Goal: Information Seeking & Learning: Learn about a topic

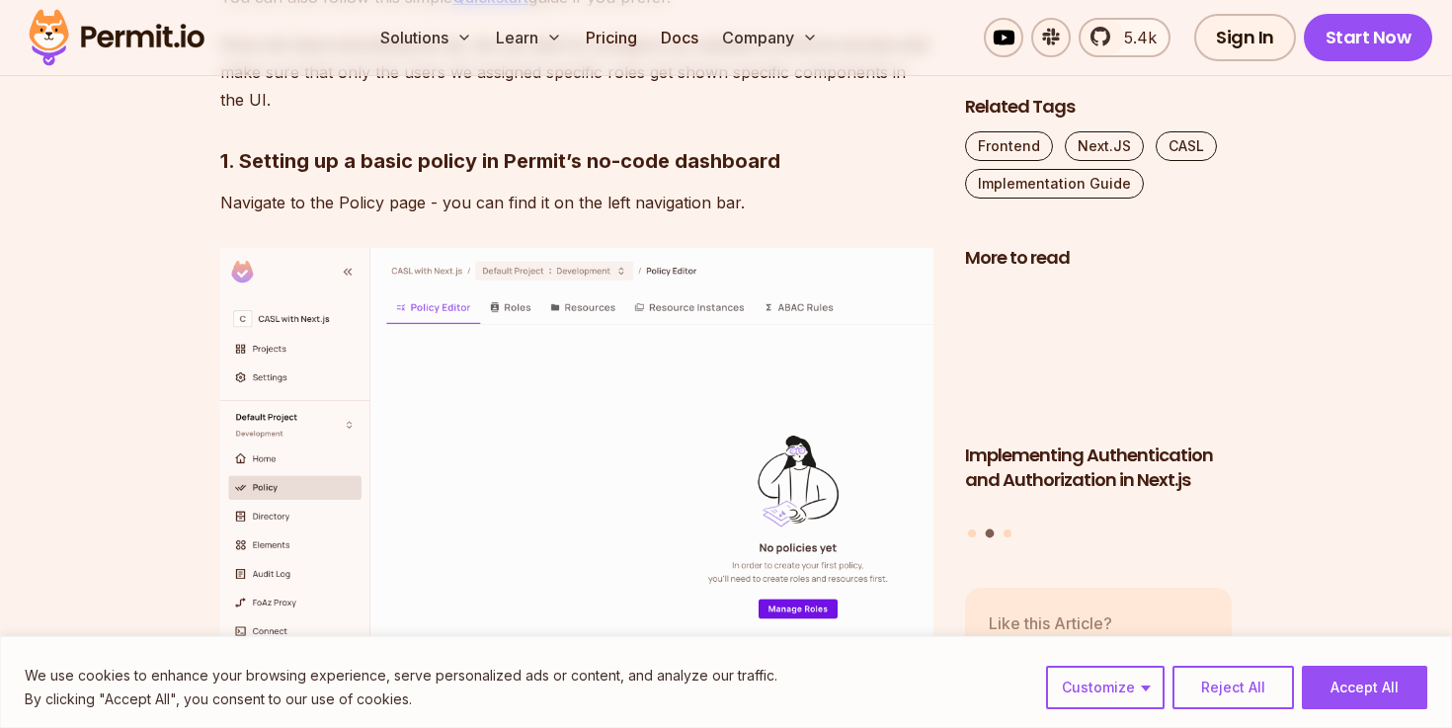
scroll to position [9066, 0]
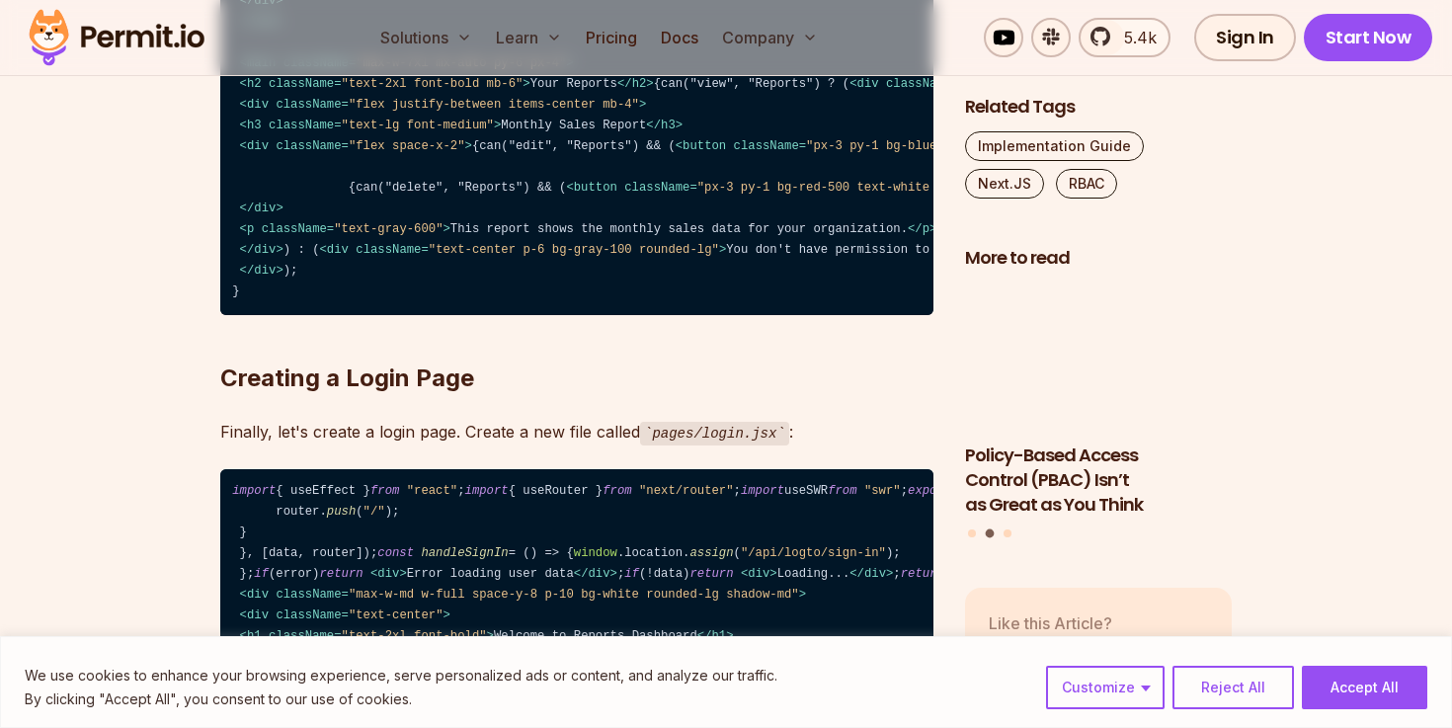
scroll to position [14719, 0]
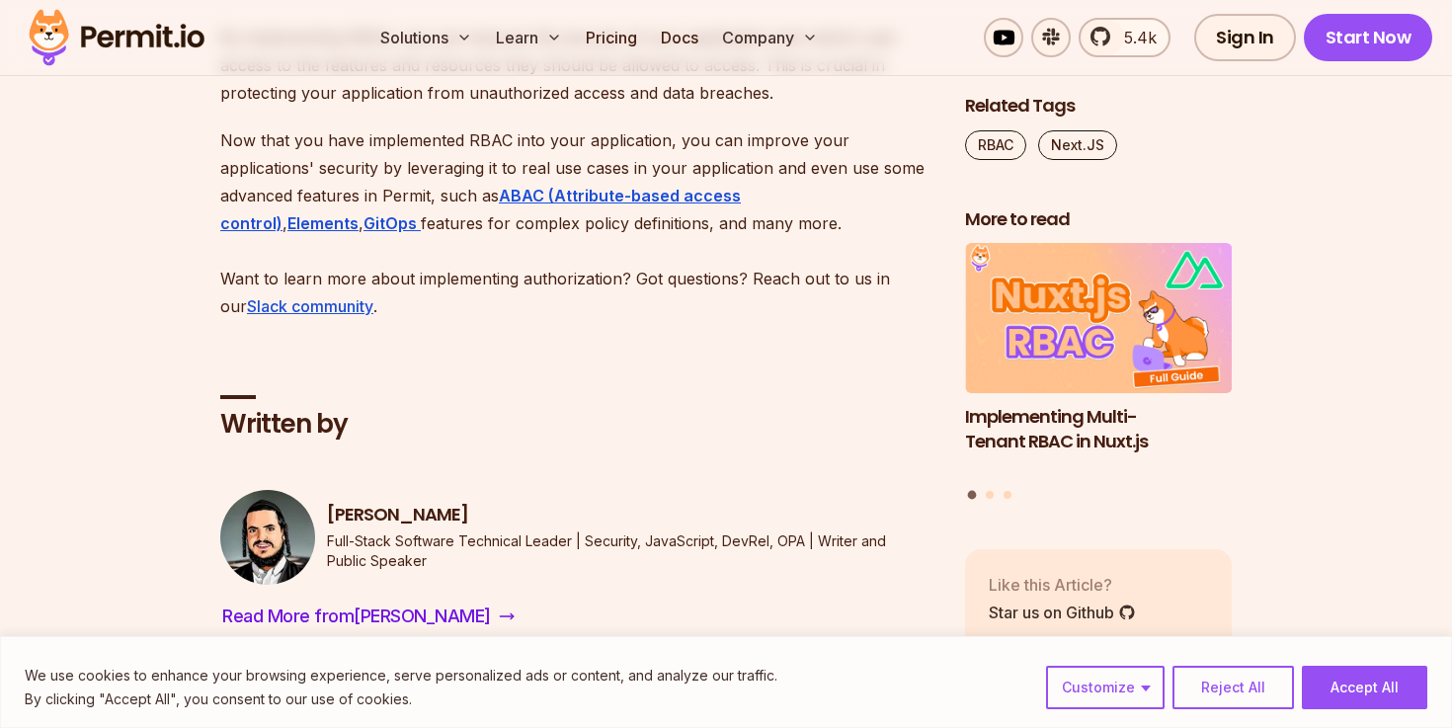
scroll to position [11026, 0]
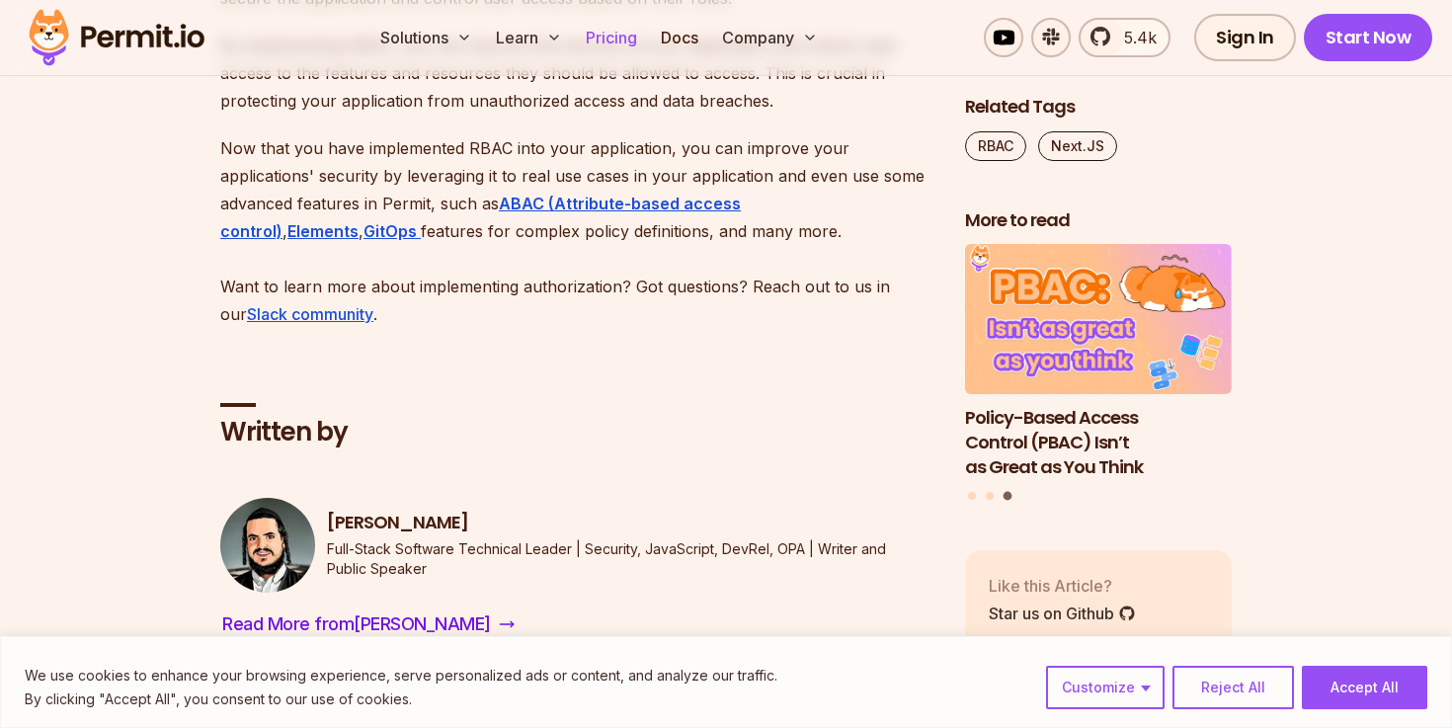
click at [624, 41] on link "Pricing" at bounding box center [611, 38] width 67 height 40
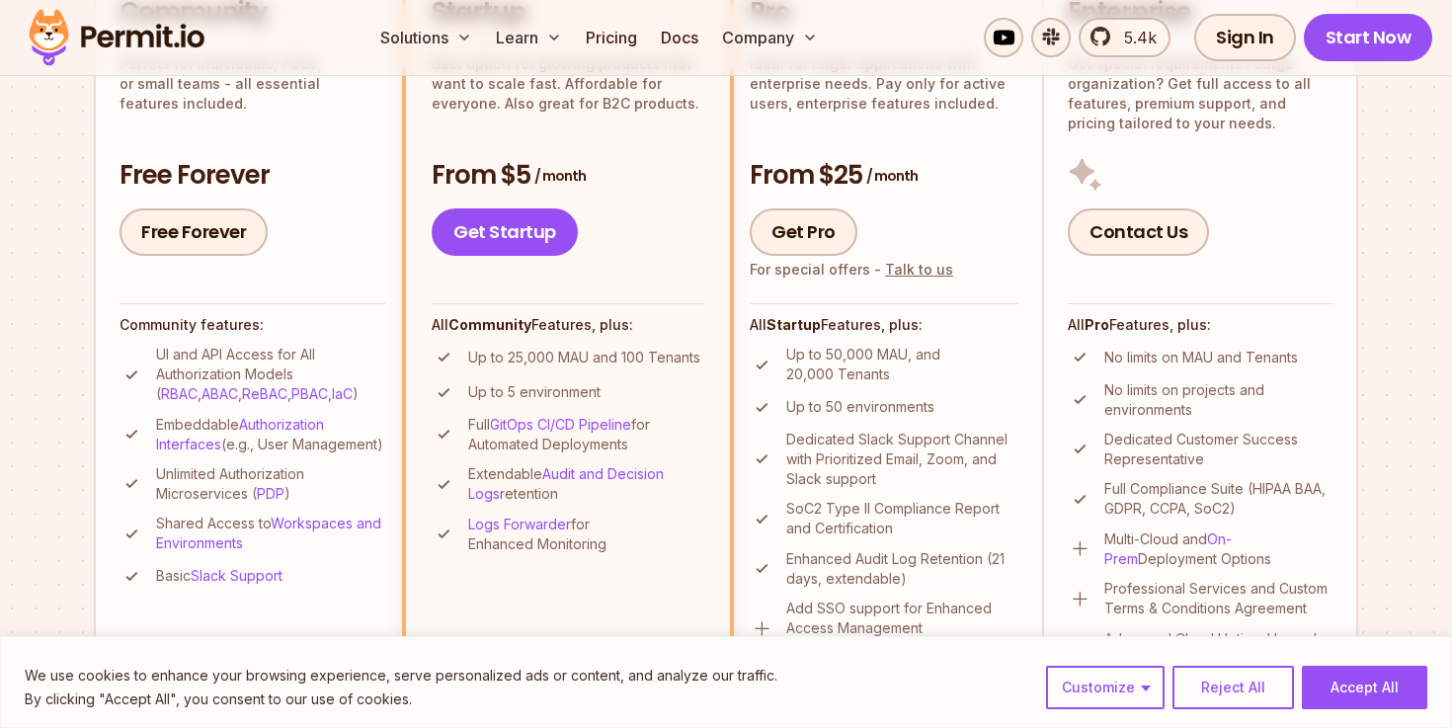
scroll to position [583, 0]
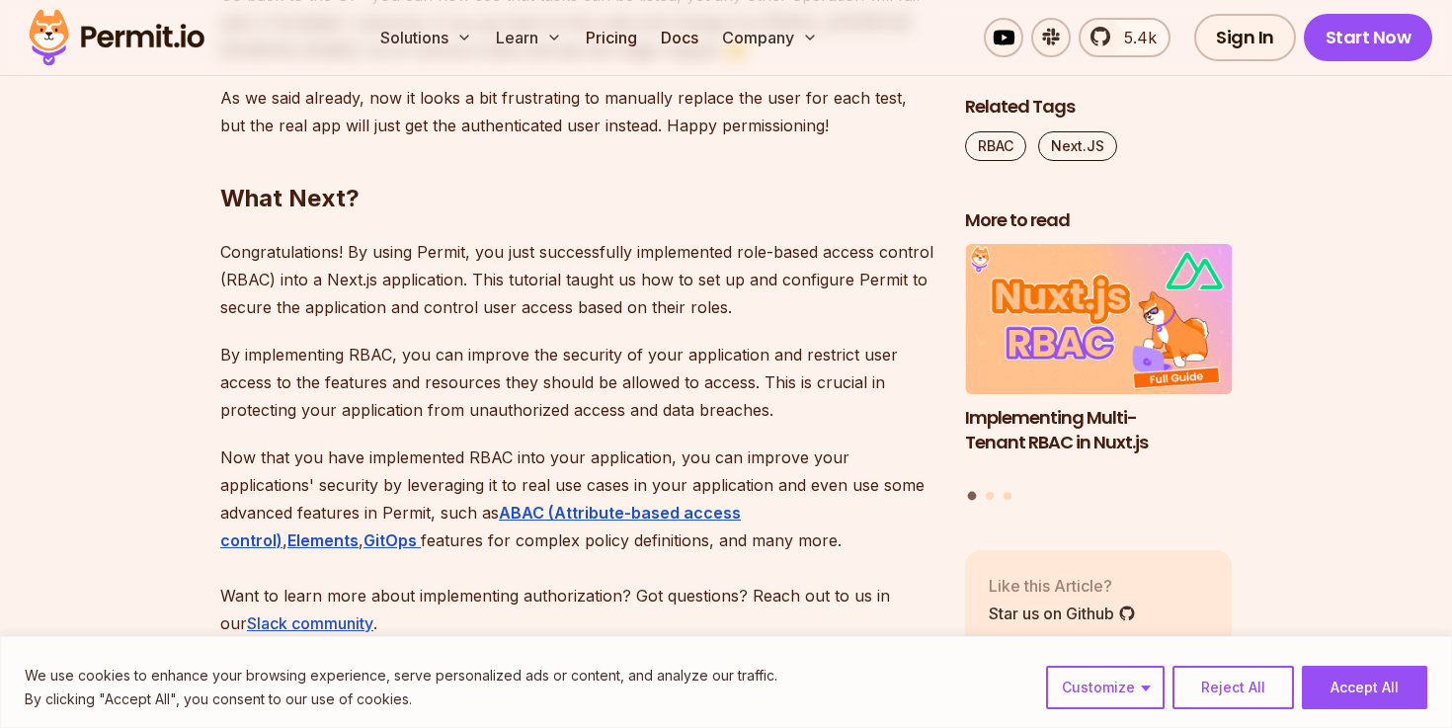
scroll to position [10820, 0]
